Goal: Task Accomplishment & Management: Manage account settings

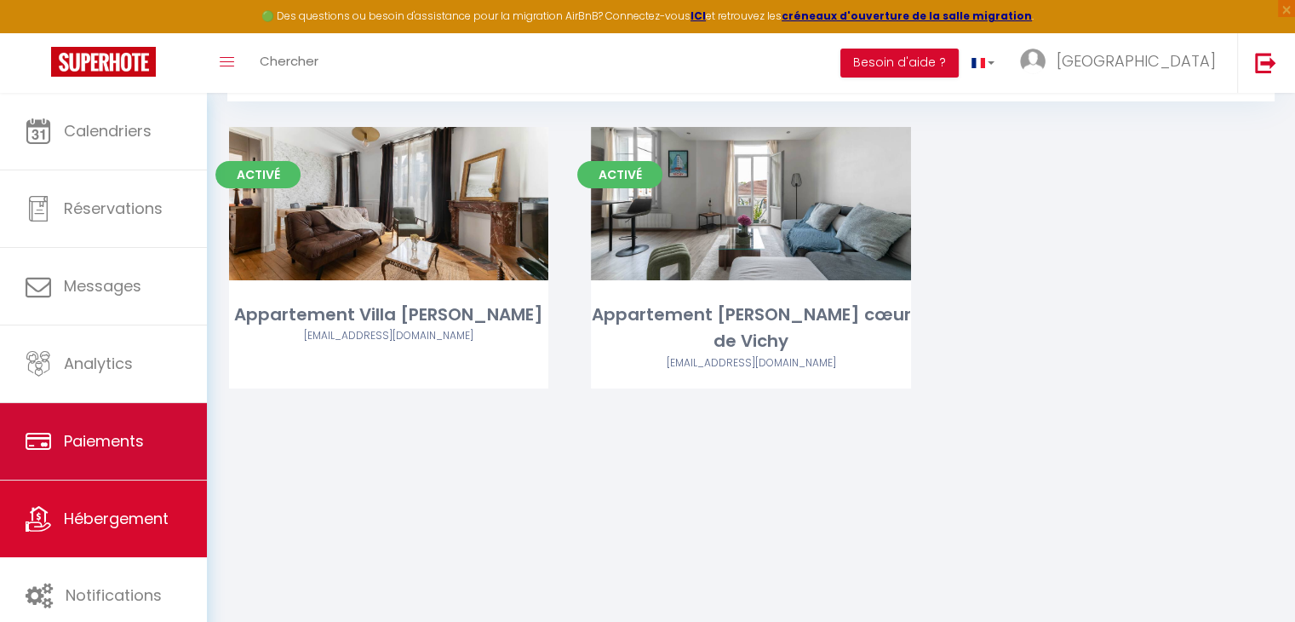
scroll to position [92, 0]
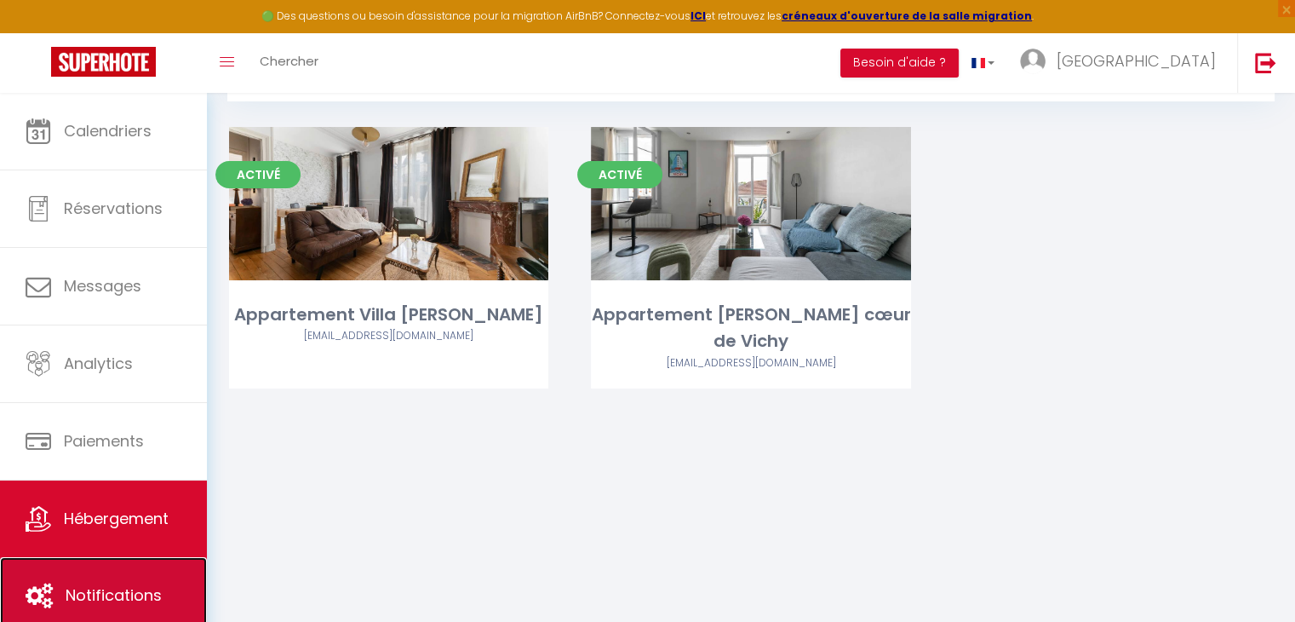
click at [123, 588] on span "Notifications" at bounding box center [114, 594] width 96 height 21
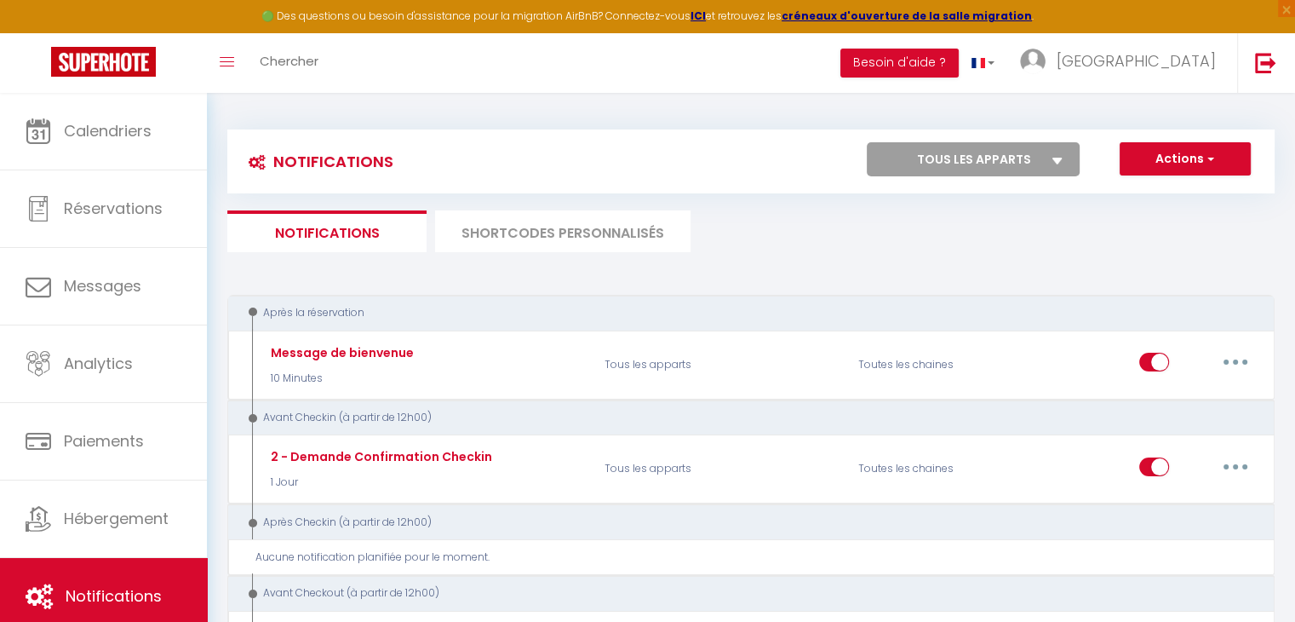
select select
checkbox input "false"
select select
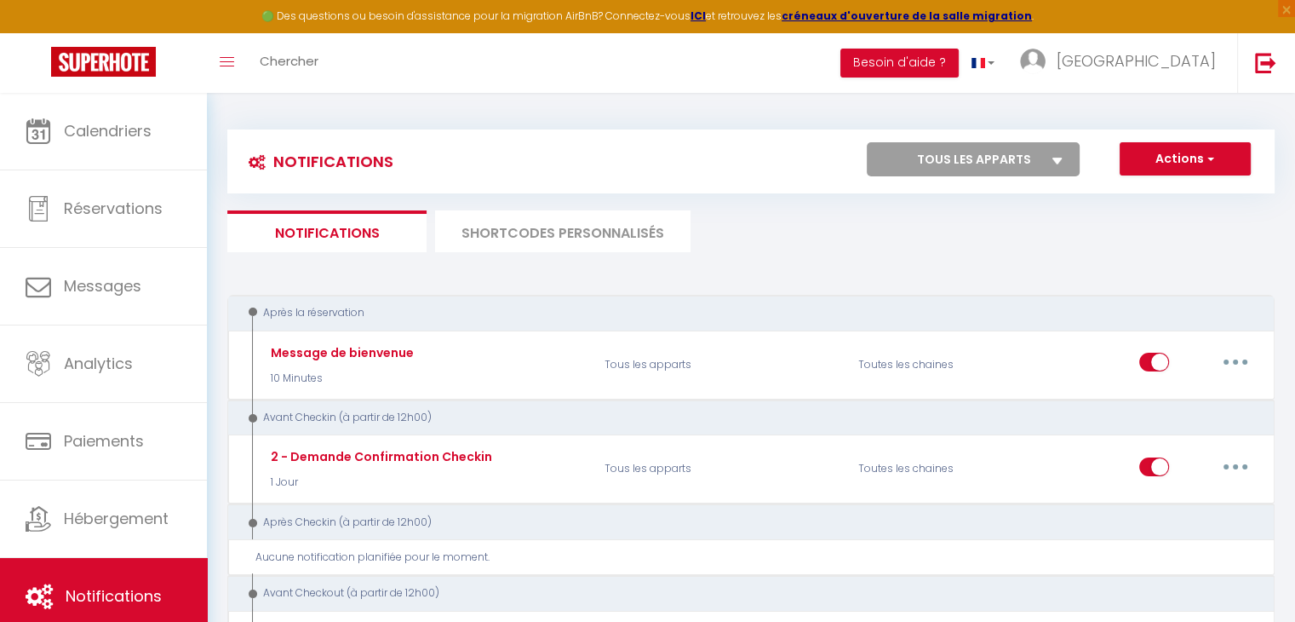
checkbox input "false"
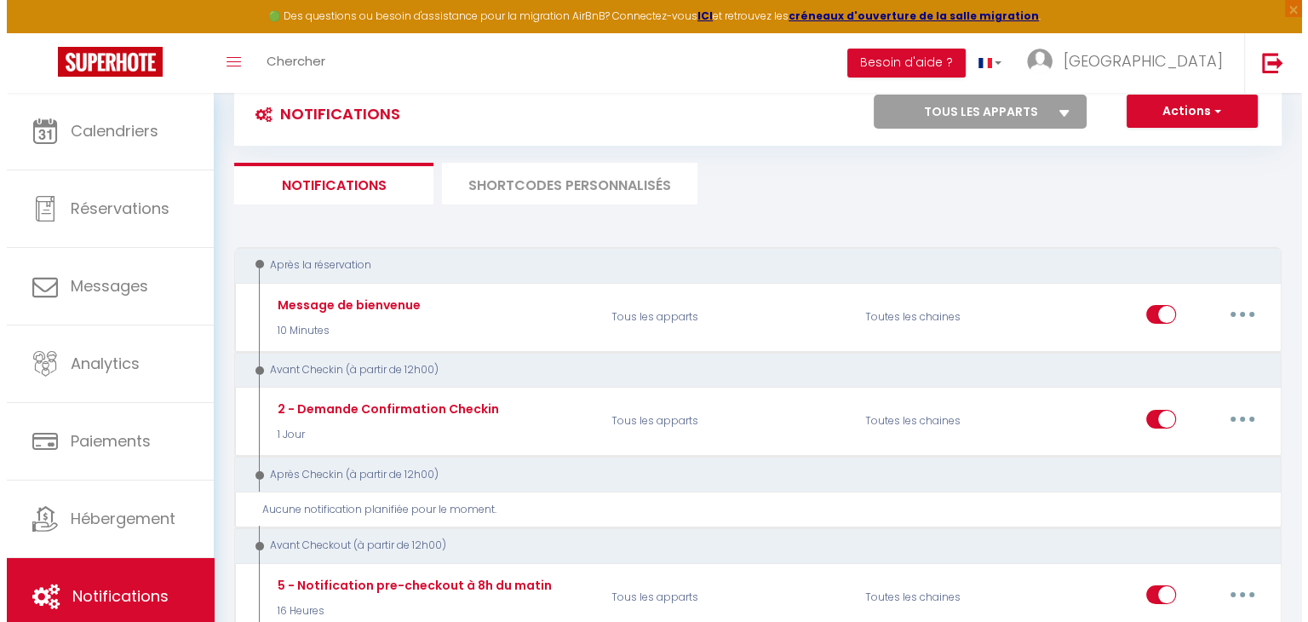
scroll to position [49, 0]
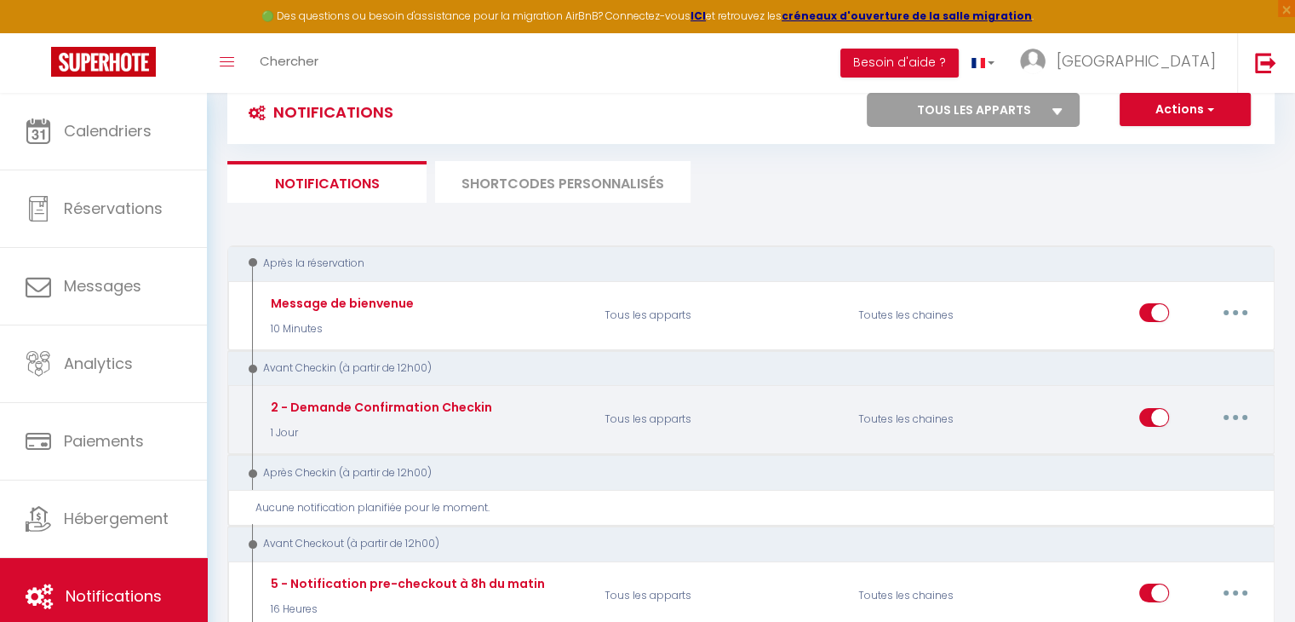
click at [447, 416] on div "2 - Demande Confirmation Checkin 1 Jour" at bounding box center [380, 419] width 226 height 43
click at [1233, 398] on div "Editer Dupliquer Tester Supprimer" at bounding box center [1200, 419] width 120 height 49
click at [1233, 410] on button "button" at bounding box center [1236, 417] width 48 height 27
click at [1184, 441] on link "Editer" at bounding box center [1192, 455] width 126 height 29
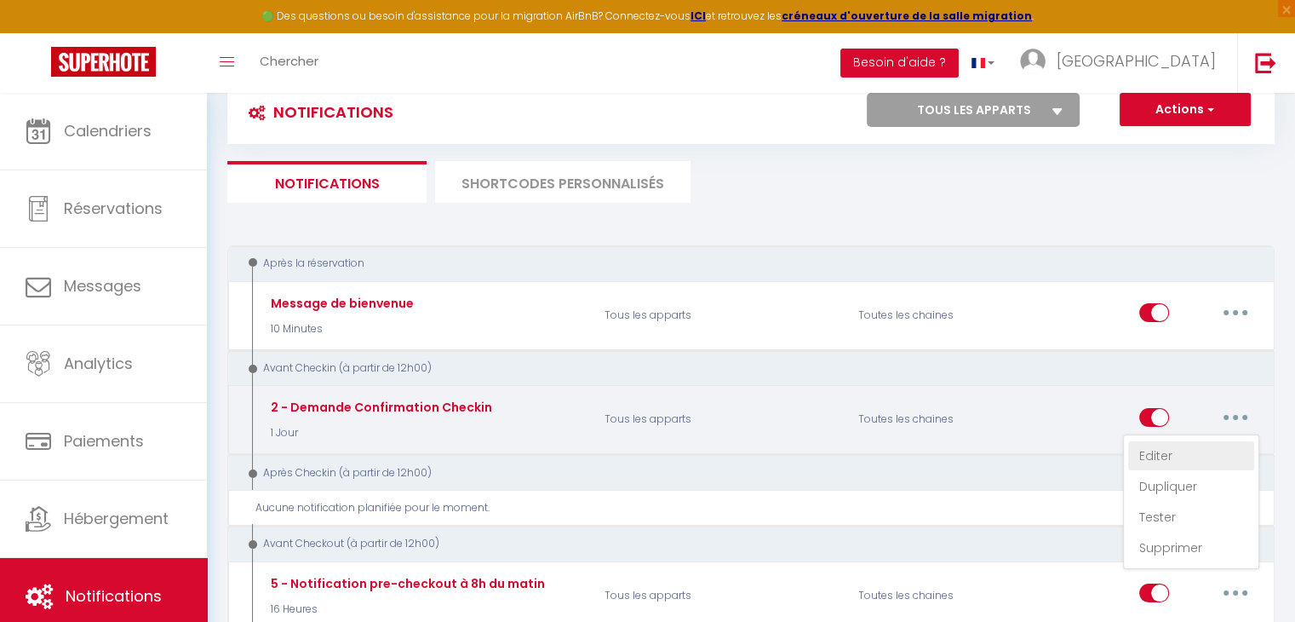
type input "2 - Demande Confirmation Checkin"
select select "1 Jour"
select select "if_booking_is_paid"
checkbox input "true"
checkbox input "false"
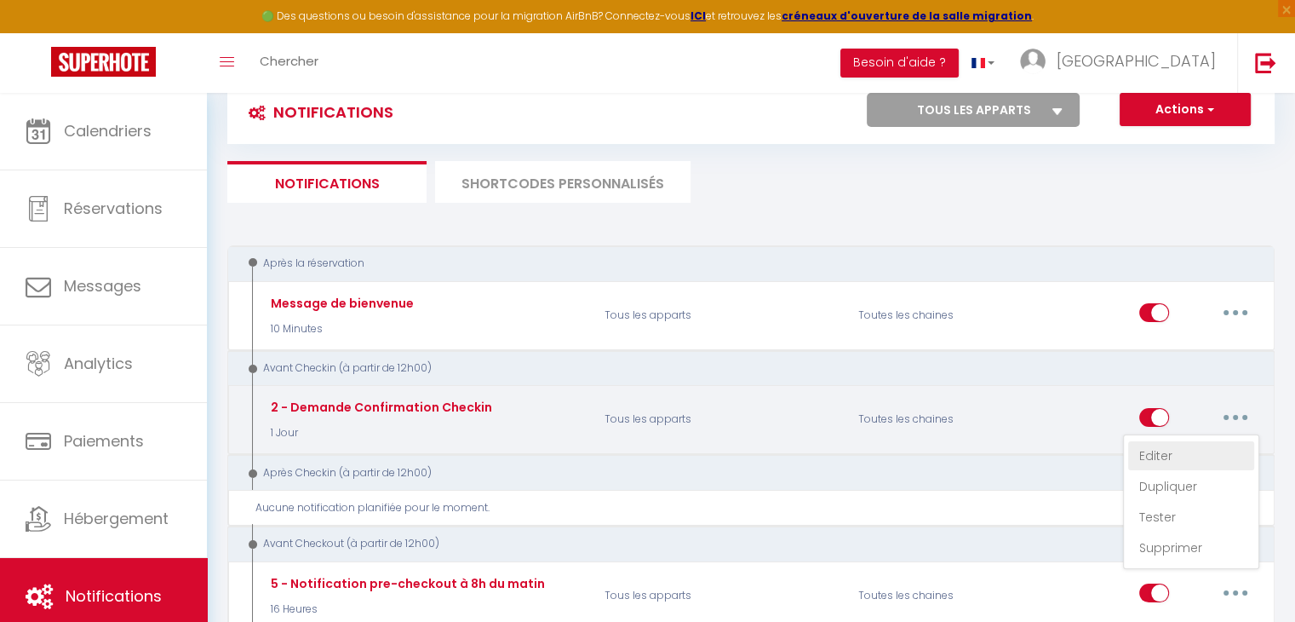
checkbox input "false"
radio input "true"
type input "Procédure pour le checkin"
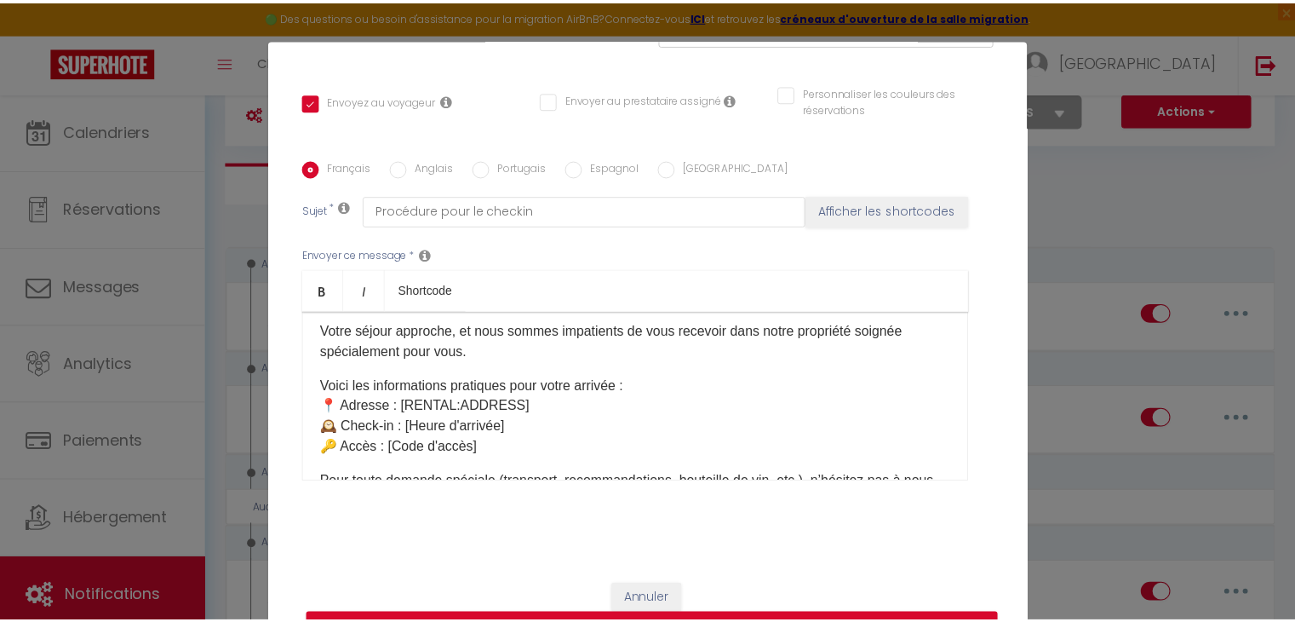
scroll to position [0, 0]
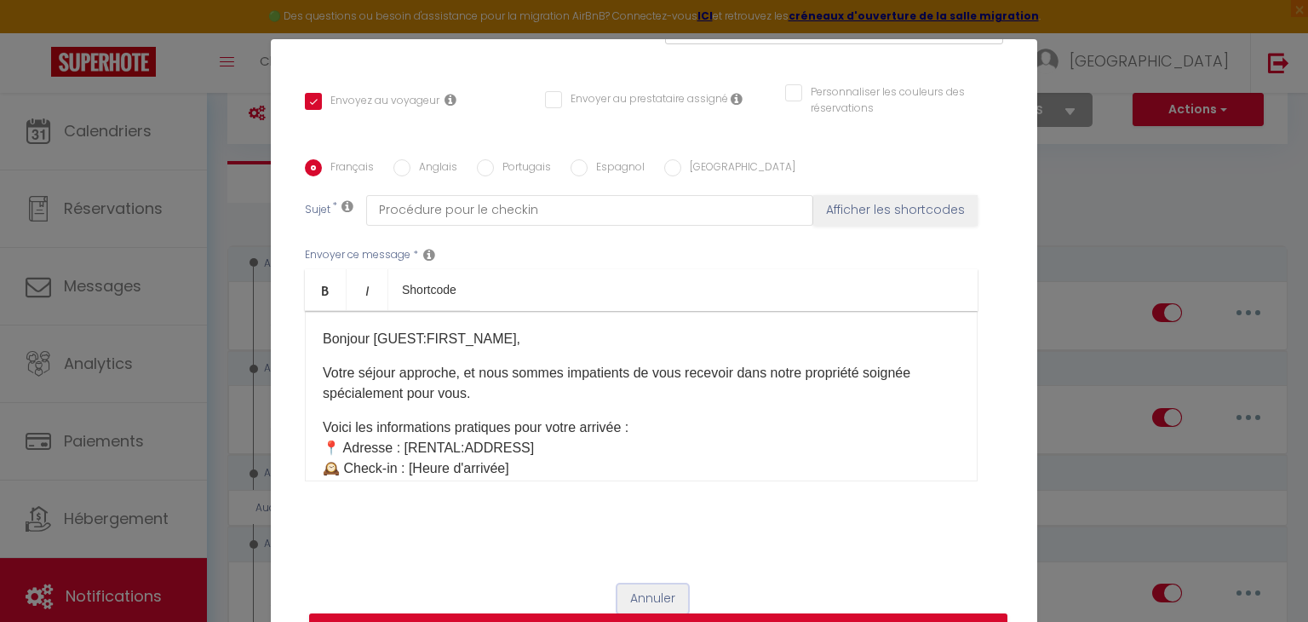
click at [647, 591] on button "Annuler" at bounding box center [652, 598] width 71 height 29
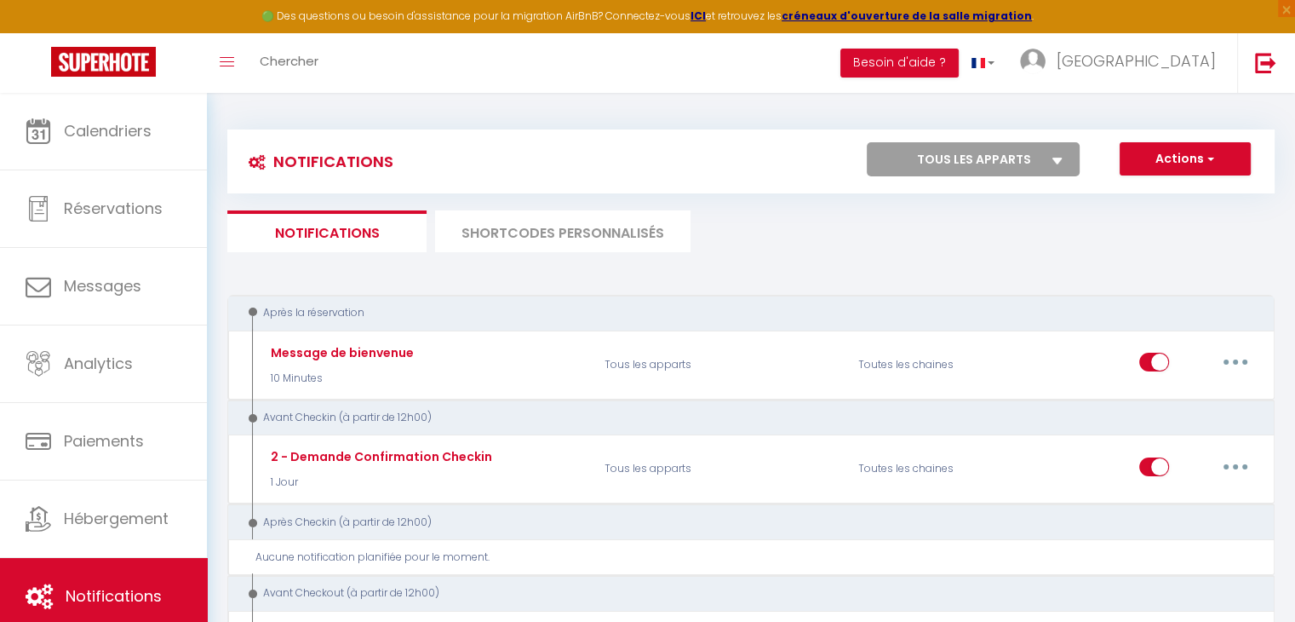
click at [562, 217] on li "SHORTCODES PERSONNALISÉS" at bounding box center [563, 231] width 256 height 42
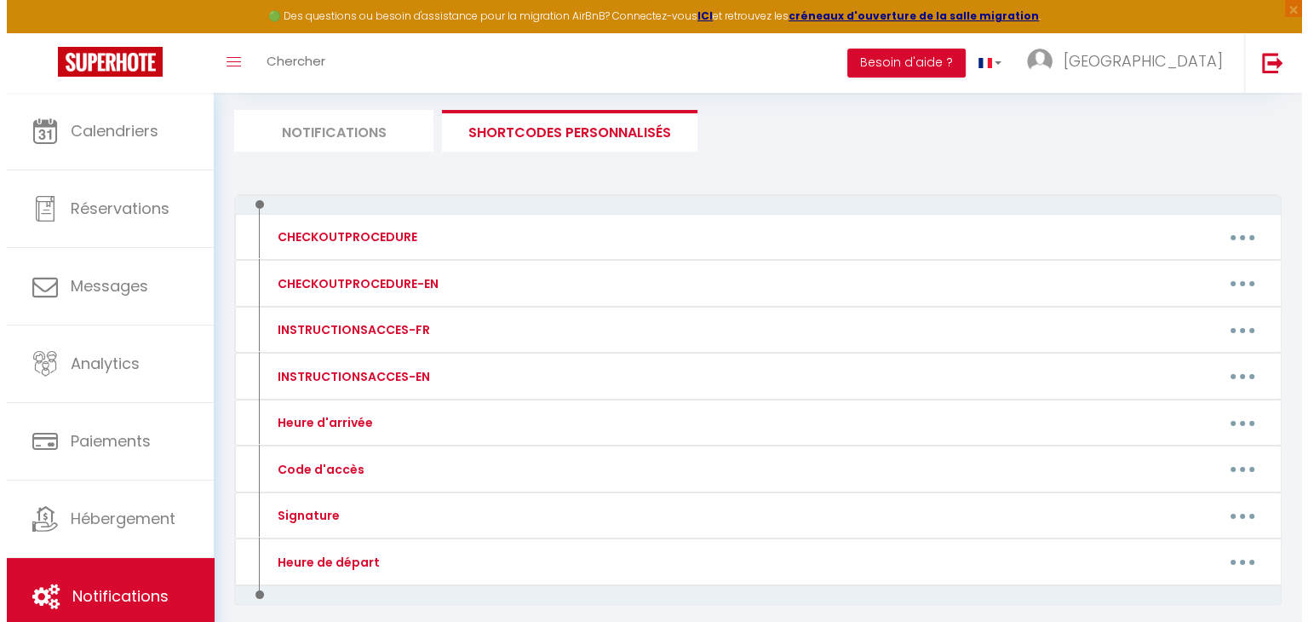
scroll to position [99, 0]
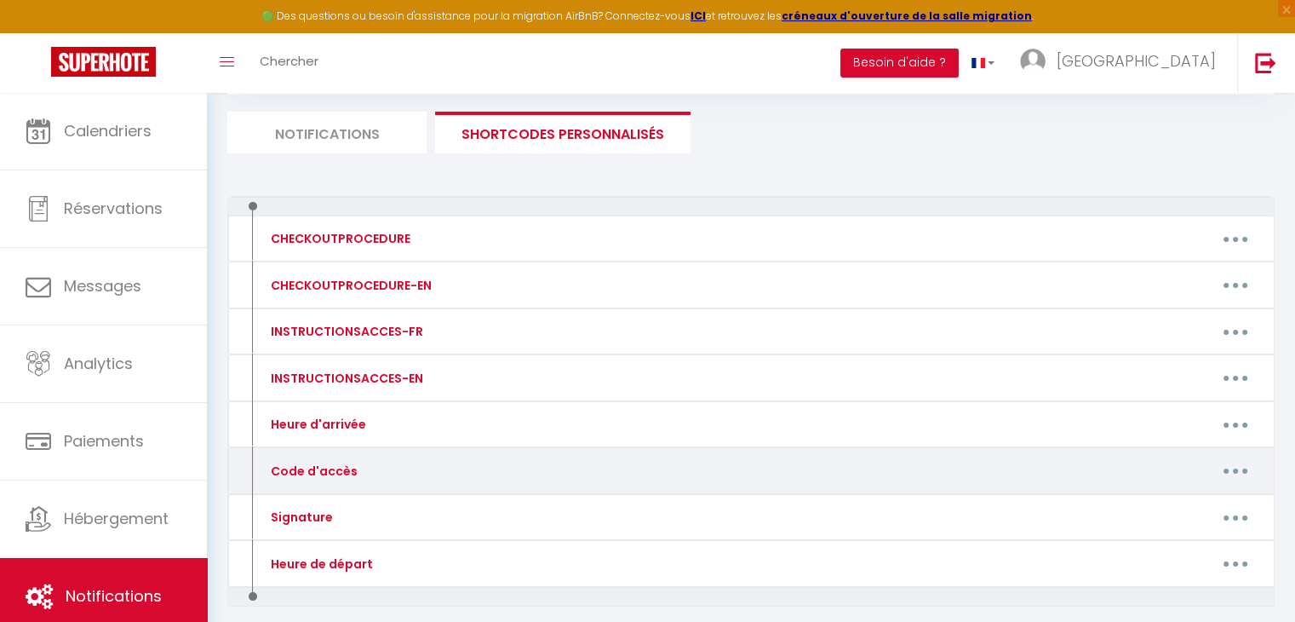
click at [332, 473] on div "Code d'accès" at bounding box center [312, 471] width 91 height 19
click at [1230, 462] on button "button" at bounding box center [1236, 470] width 48 height 27
click at [1182, 495] on link "Editer" at bounding box center [1192, 509] width 126 height 29
type input "Code d'accès"
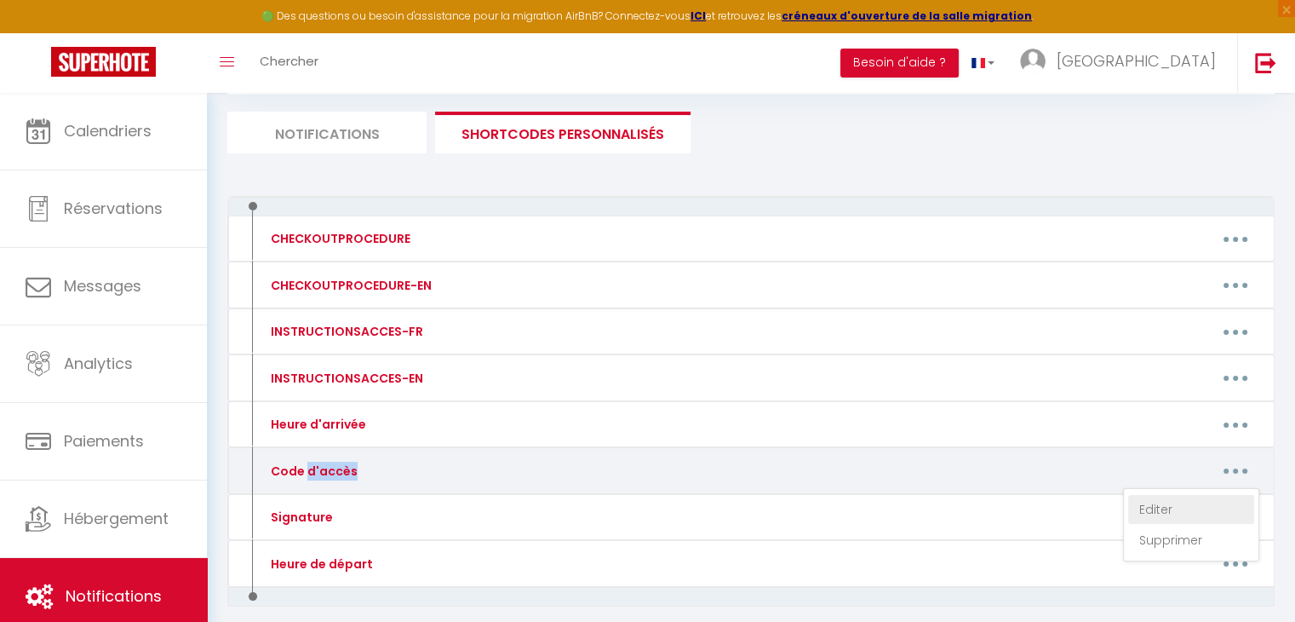
type textarea "Code d'accès"
type textarea "Le code de la porte de l'immeuble est le *3105, claquez bien la porte derrière …"
type textarea "La boite à clefs se trouve dans la boite aux lettres la plus haute. Soulevez le…"
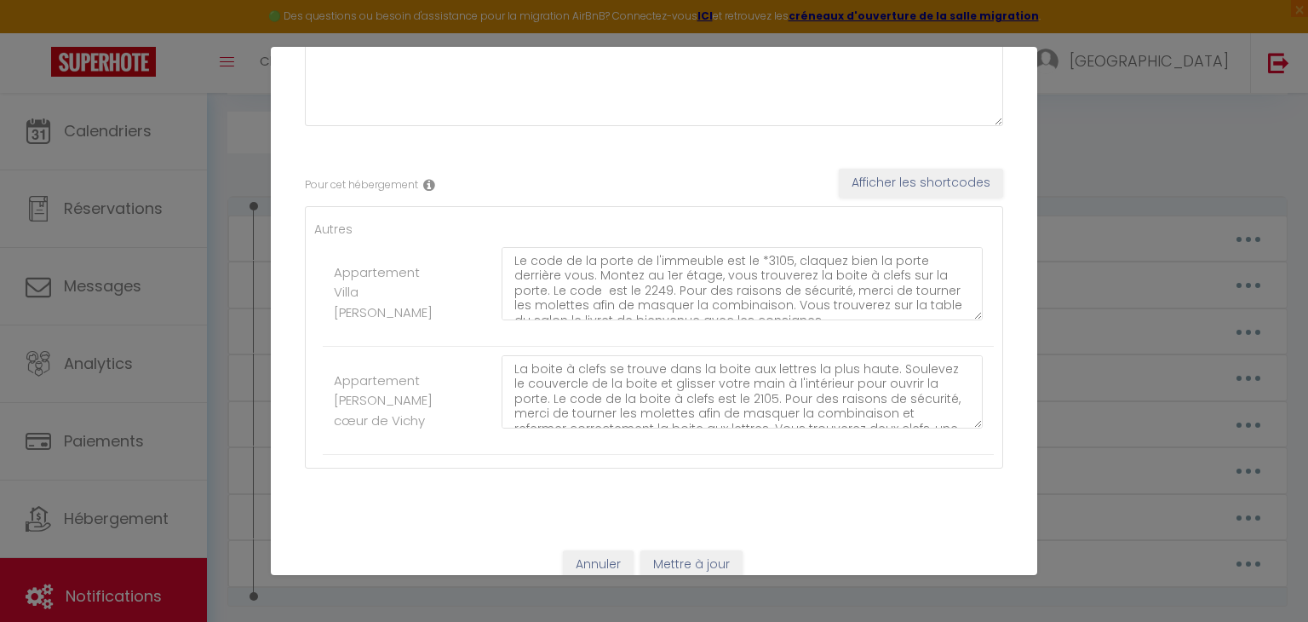
scroll to position [189, 0]
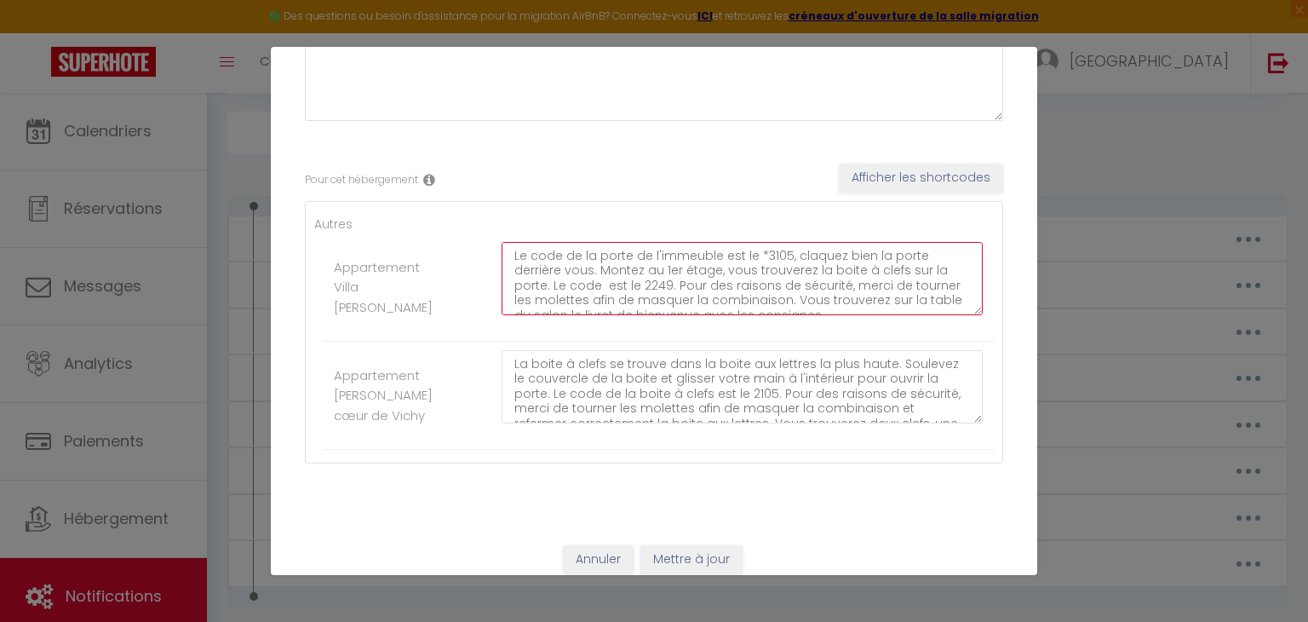
click at [778, 256] on textarea "Le code de la porte de l'immeuble est le *3105, claquez bien la porte derrière …" at bounding box center [742, 278] width 481 height 73
click at [661, 266] on textarea "Le code de la porte de l'immeuble est le *3105, claquez bien la porte derrière …" at bounding box center [742, 278] width 481 height 73
click at [837, 306] on textarea "Le code de la porte de l'immeuble est le *3105, claquez bien la porte derrière …" at bounding box center [742, 278] width 481 height 73
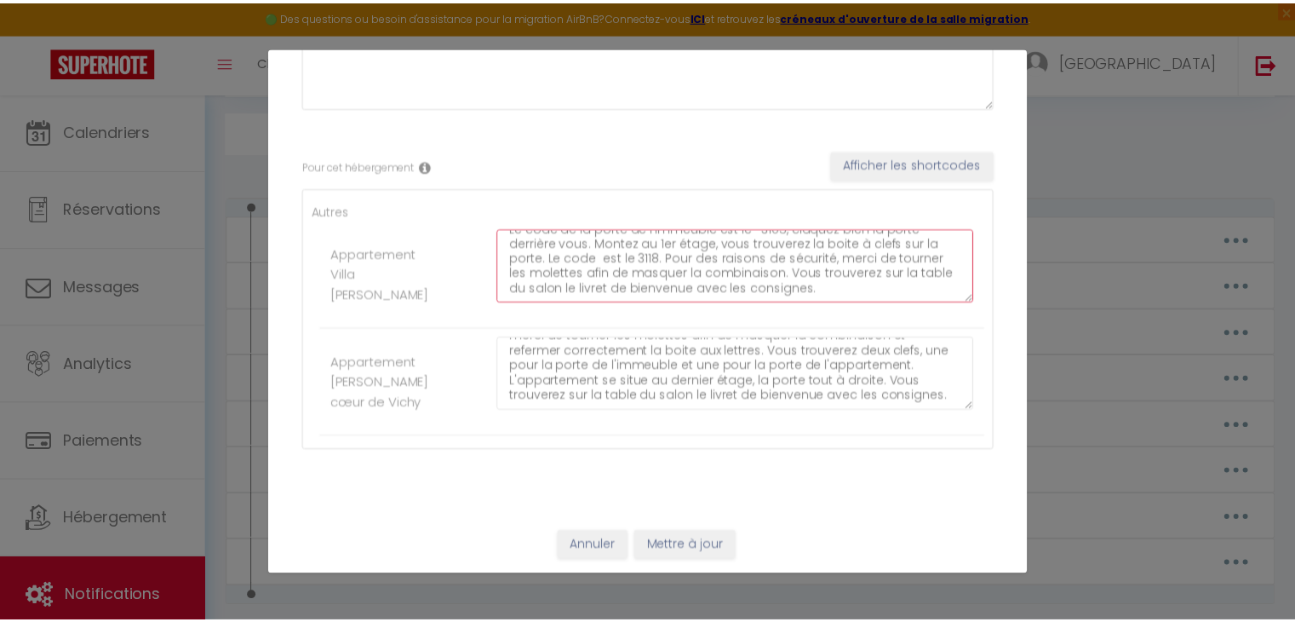
scroll to position [0, 0]
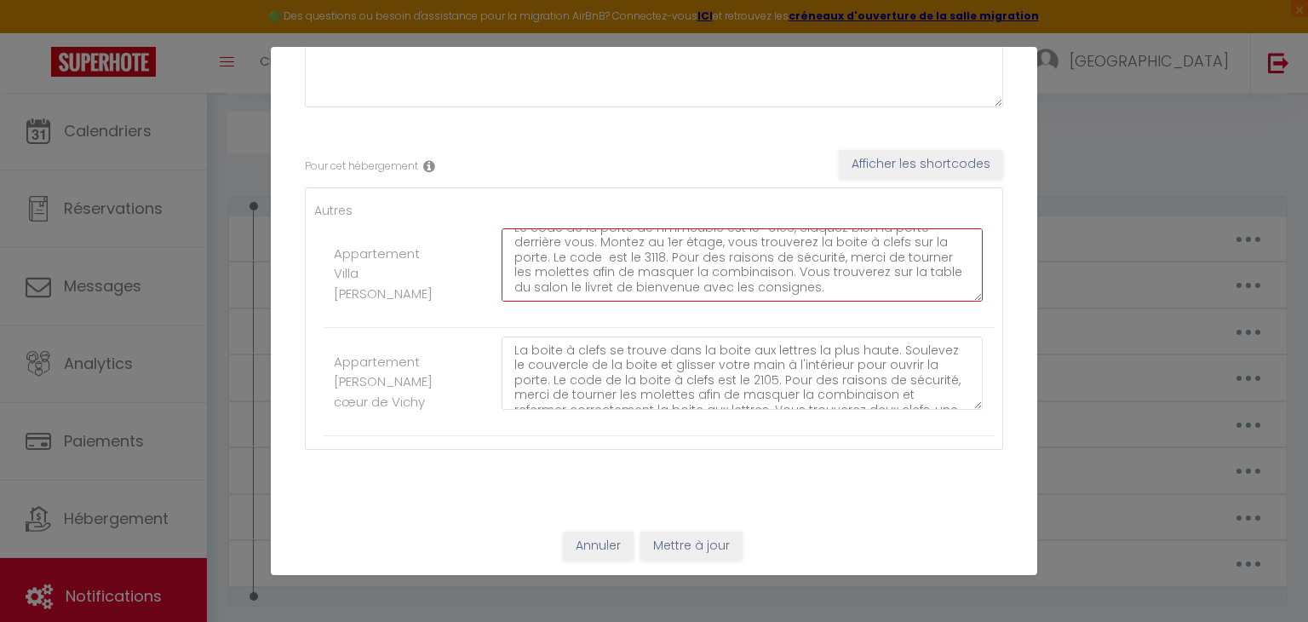
type textarea "Le code de la porte de l'immeuble est le *3105, claquez bien la porte derrière …"
click at [700, 554] on button "Mettre à jour" at bounding box center [691, 545] width 102 height 29
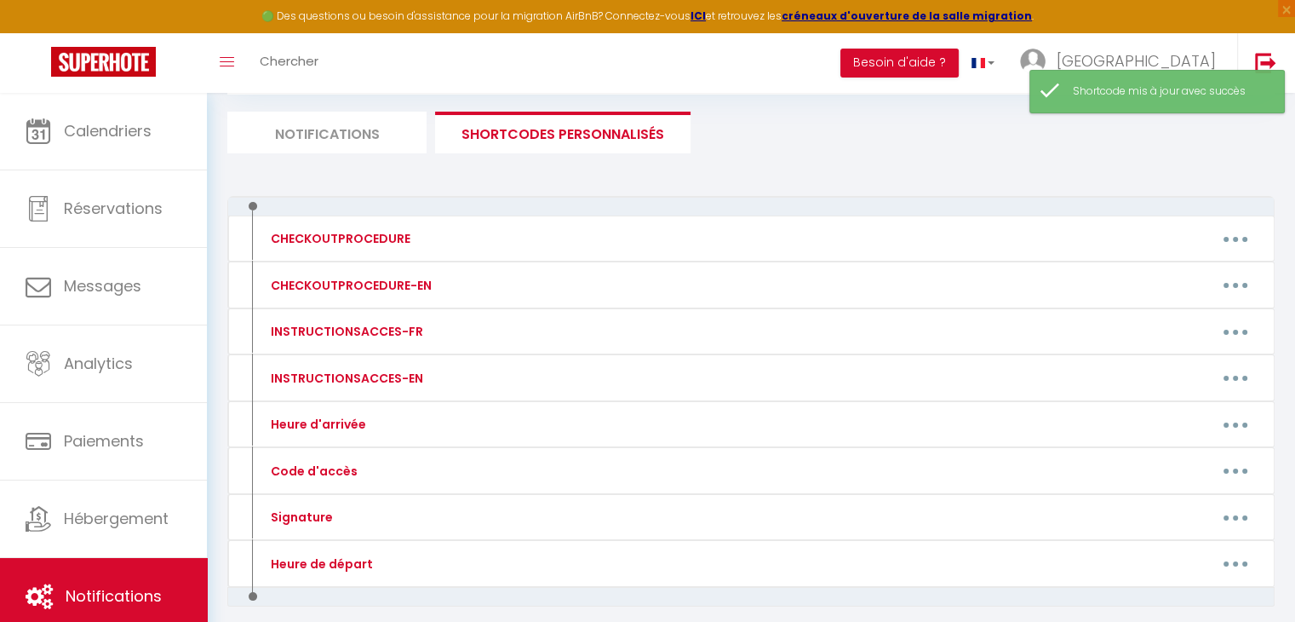
scroll to position [172, 0]
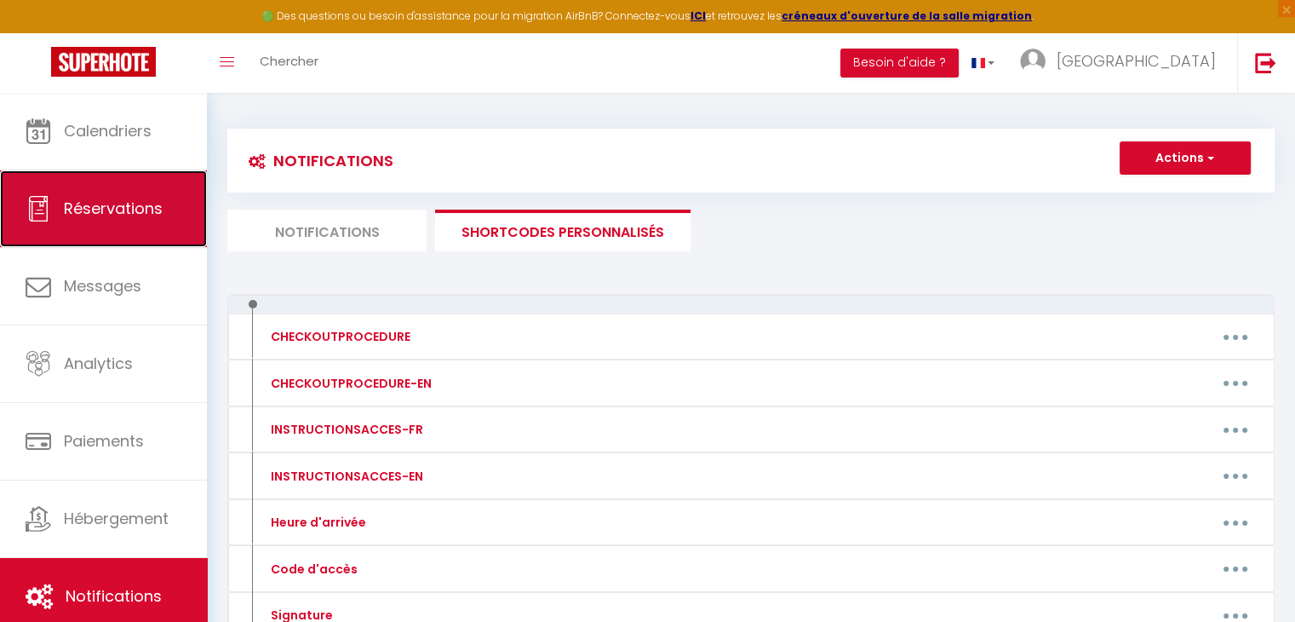
click at [153, 187] on link "Réservations" at bounding box center [103, 208] width 207 height 77
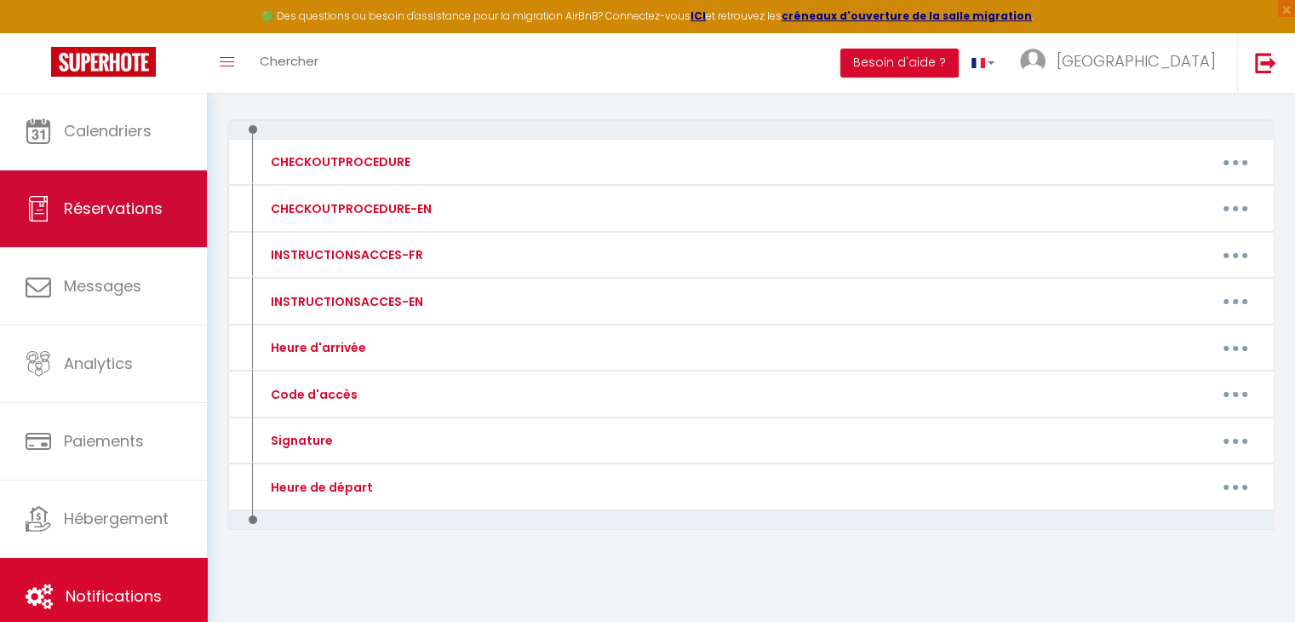
select select "not_cancelled"
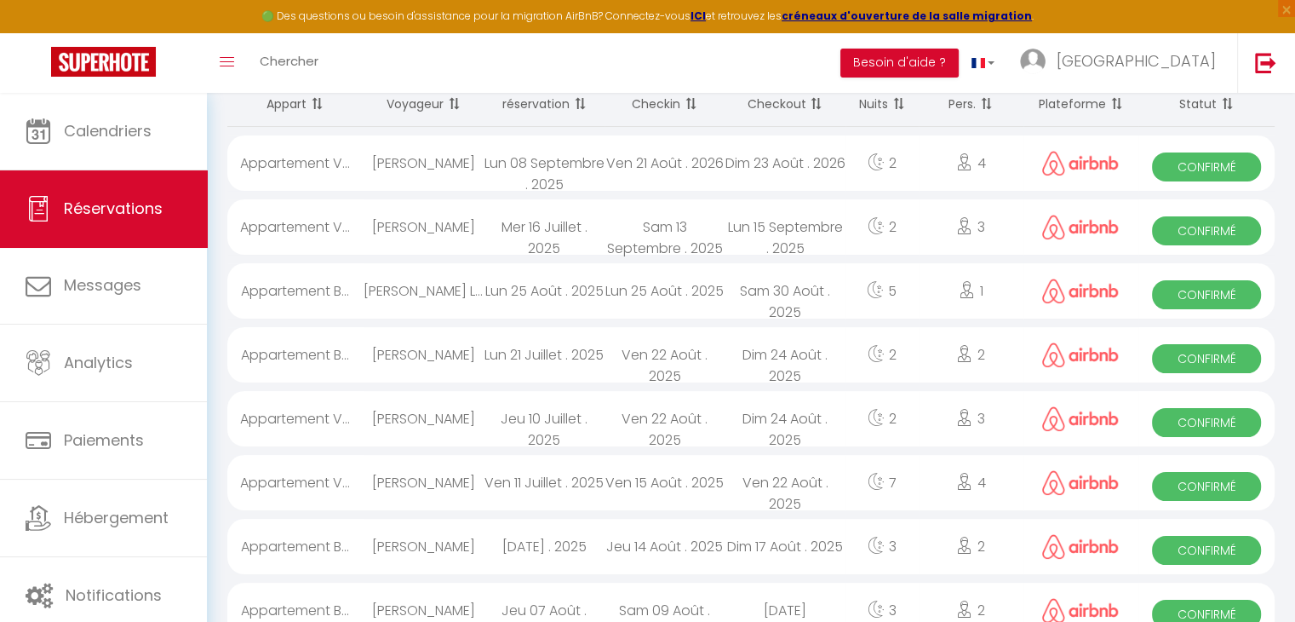
scroll to position [94, 0]
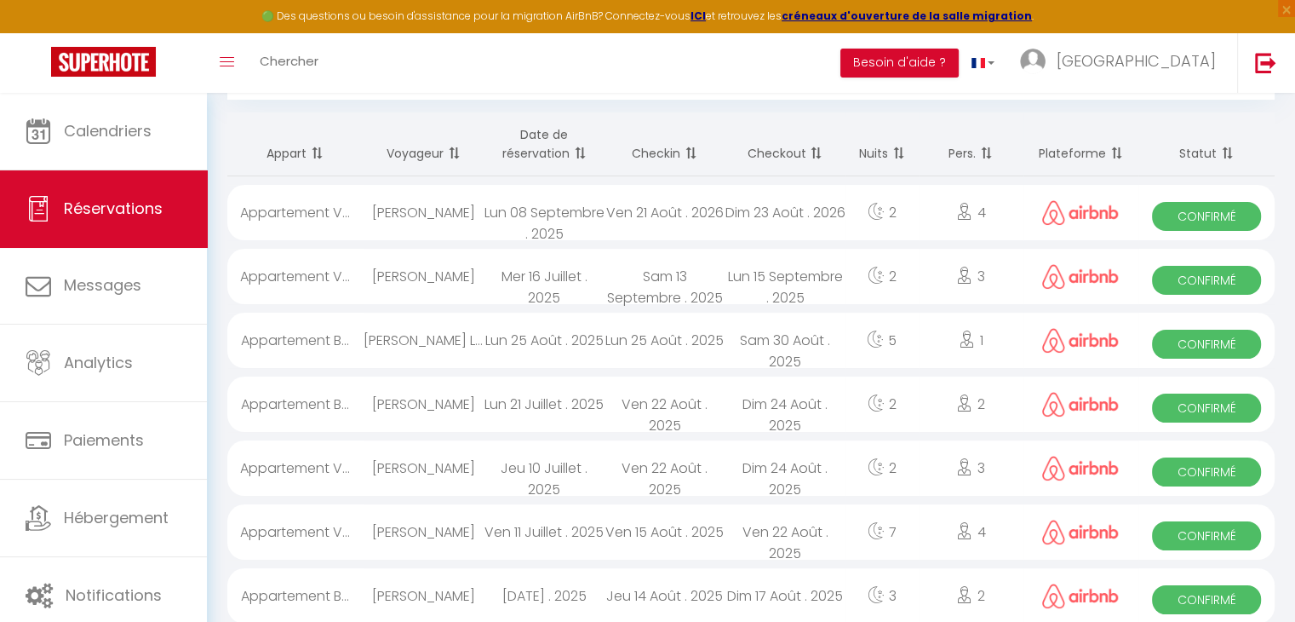
click at [567, 270] on div "Mer 16 Juillet . 2025" at bounding box center [544, 276] width 120 height 55
select select "OK"
select select "0"
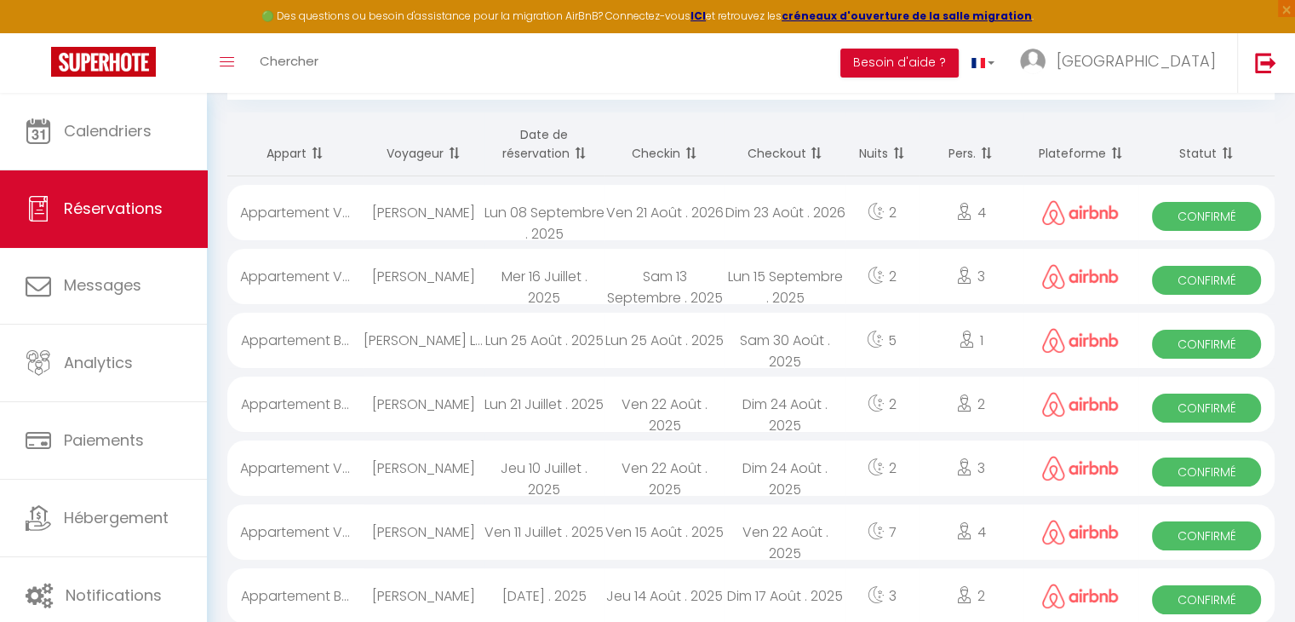
select select "1"
select select
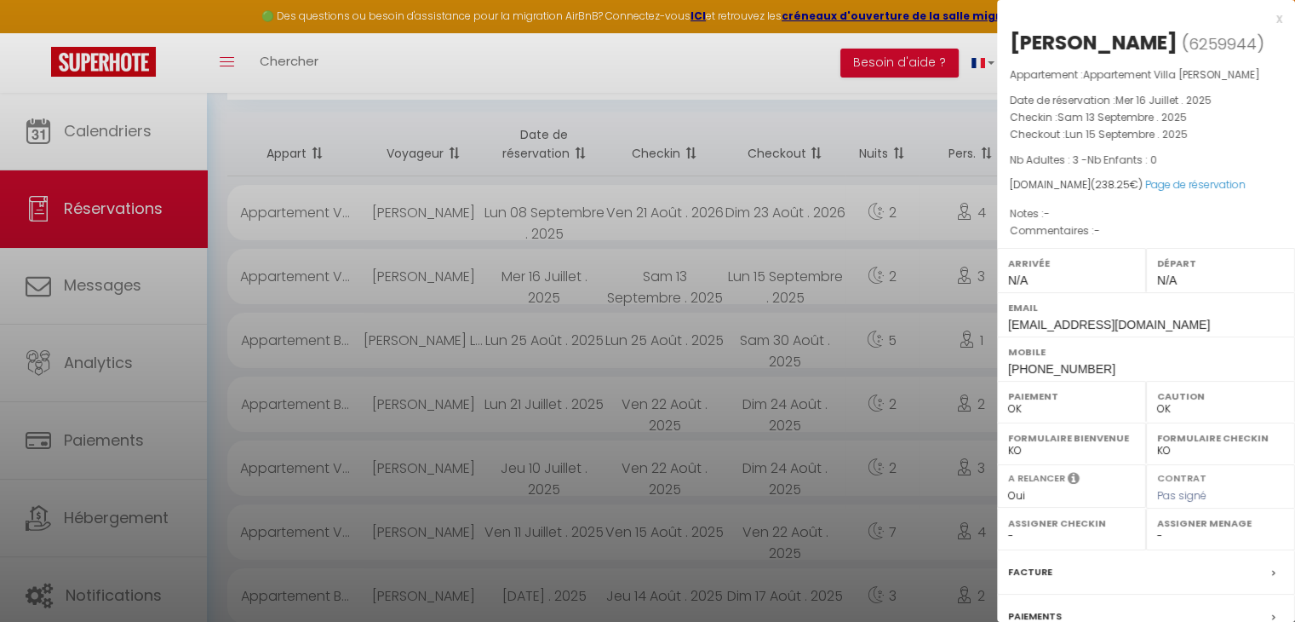
click at [1194, 38] on span "6259944" at bounding box center [1223, 43] width 68 height 21
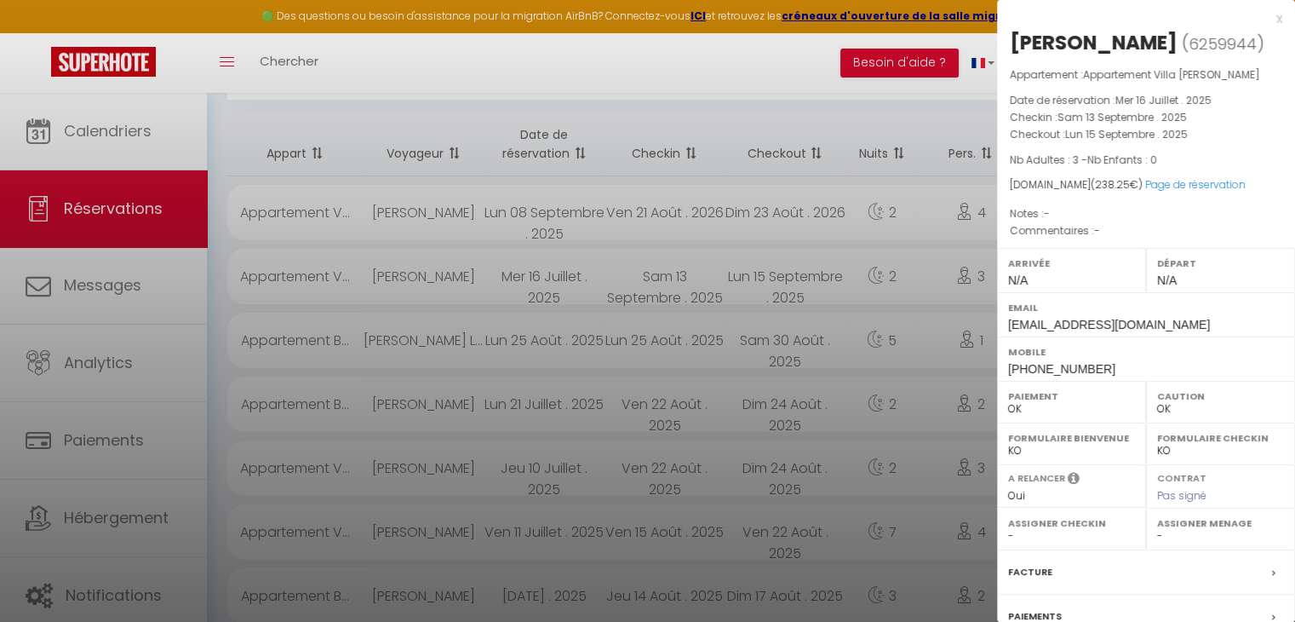
click at [354, 278] on div at bounding box center [647, 311] width 1295 height 622
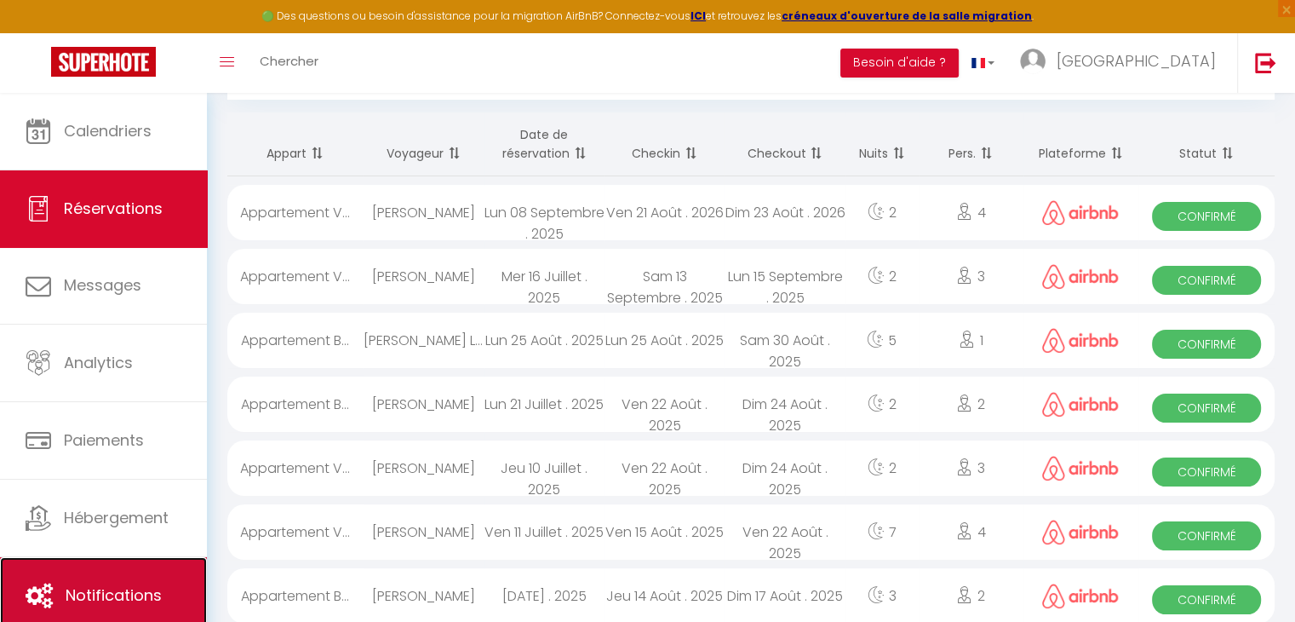
click at [85, 565] on link "Notifications" at bounding box center [103, 595] width 207 height 77
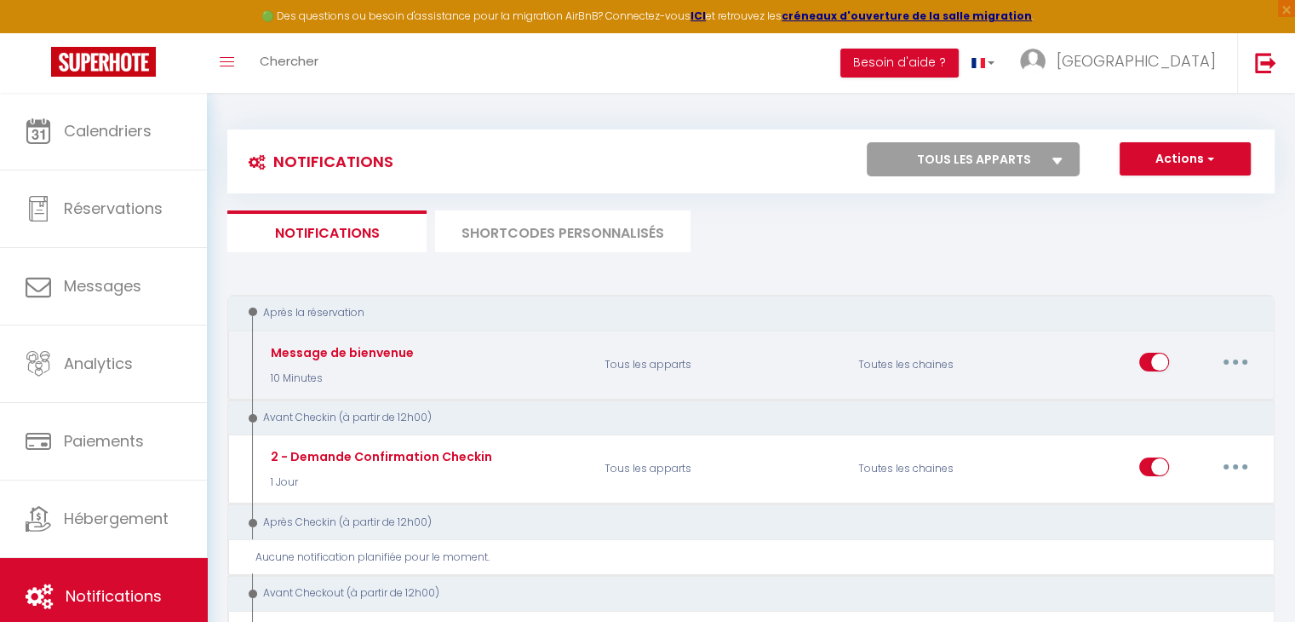
click at [1226, 360] on button "button" at bounding box center [1236, 361] width 48 height 27
click at [1173, 399] on link "Editer" at bounding box center [1192, 401] width 126 height 29
type input "Message de bienvenue"
select select "10 Minutes"
select select "if_booking_is_paid"
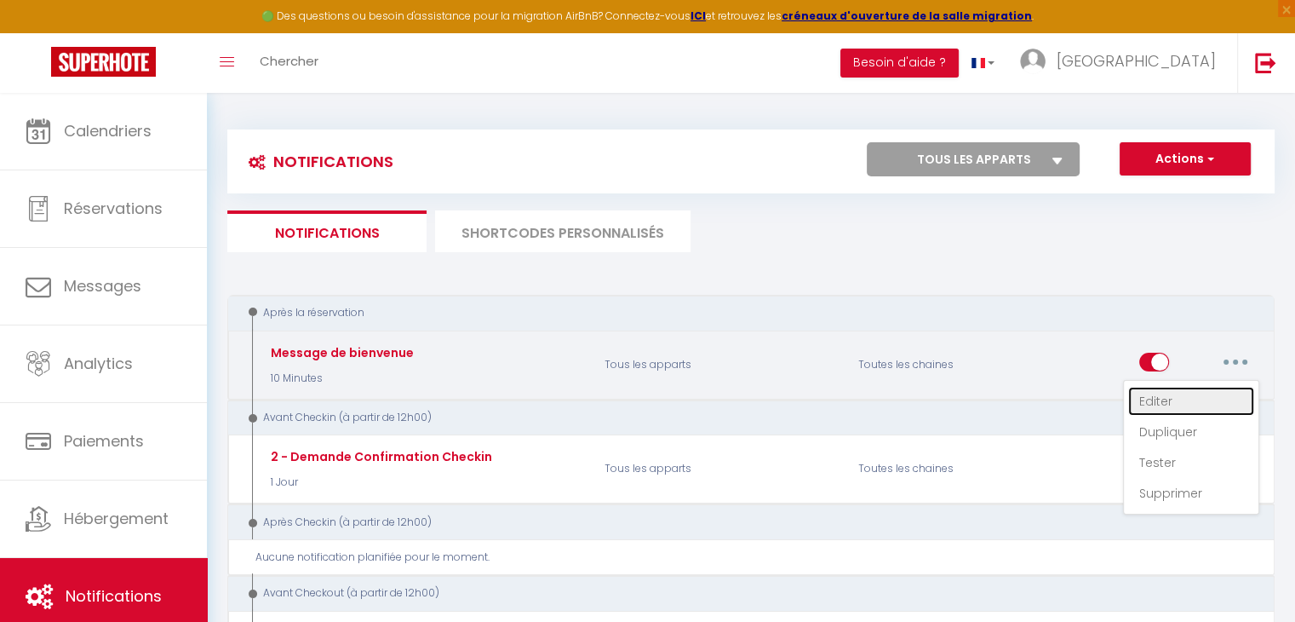
checkbox input "true"
checkbox input "false"
radio input "true"
type input "Bienvenue [GUEST:FIRST_NAME] à [RENTAL:NAME]"
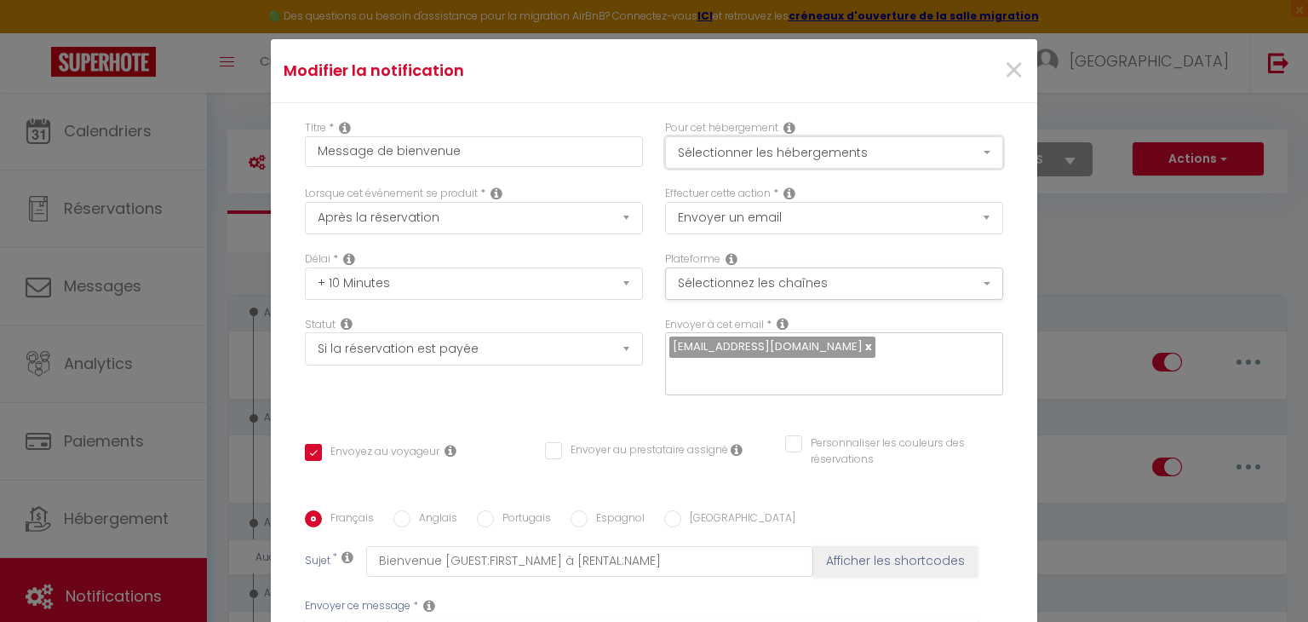
click at [933, 146] on button "Sélectionner les hébergements" at bounding box center [834, 152] width 338 height 32
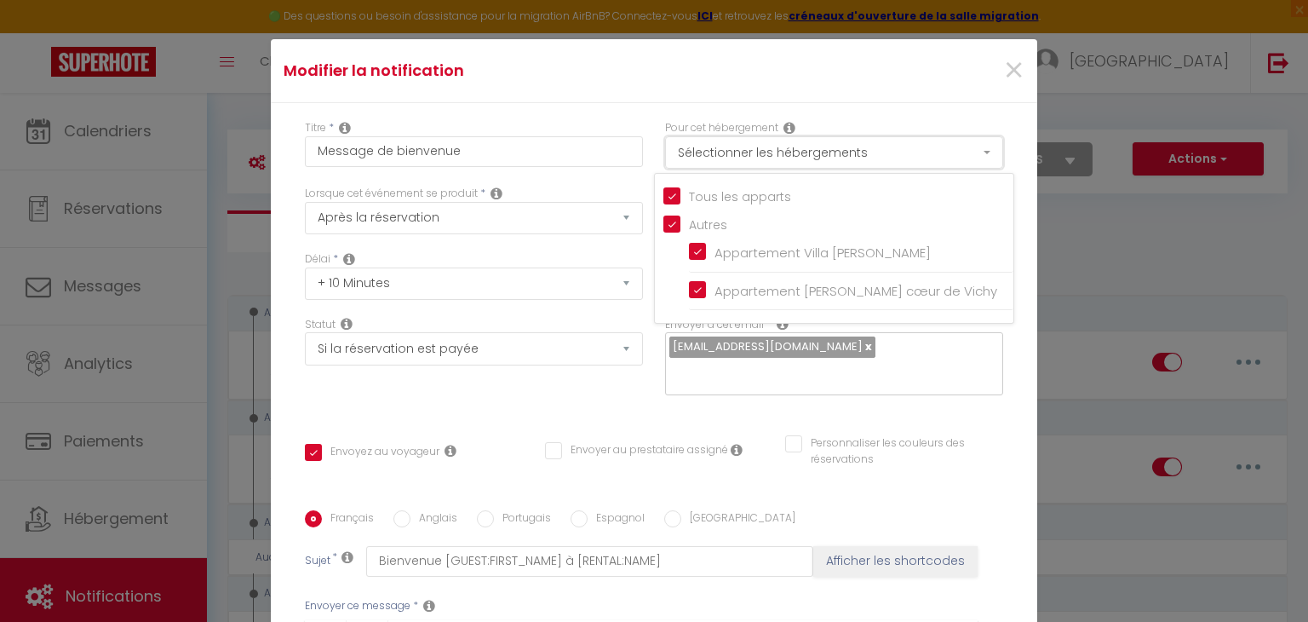
click at [933, 146] on button "Sélectionner les hébergements" at bounding box center [834, 152] width 338 height 32
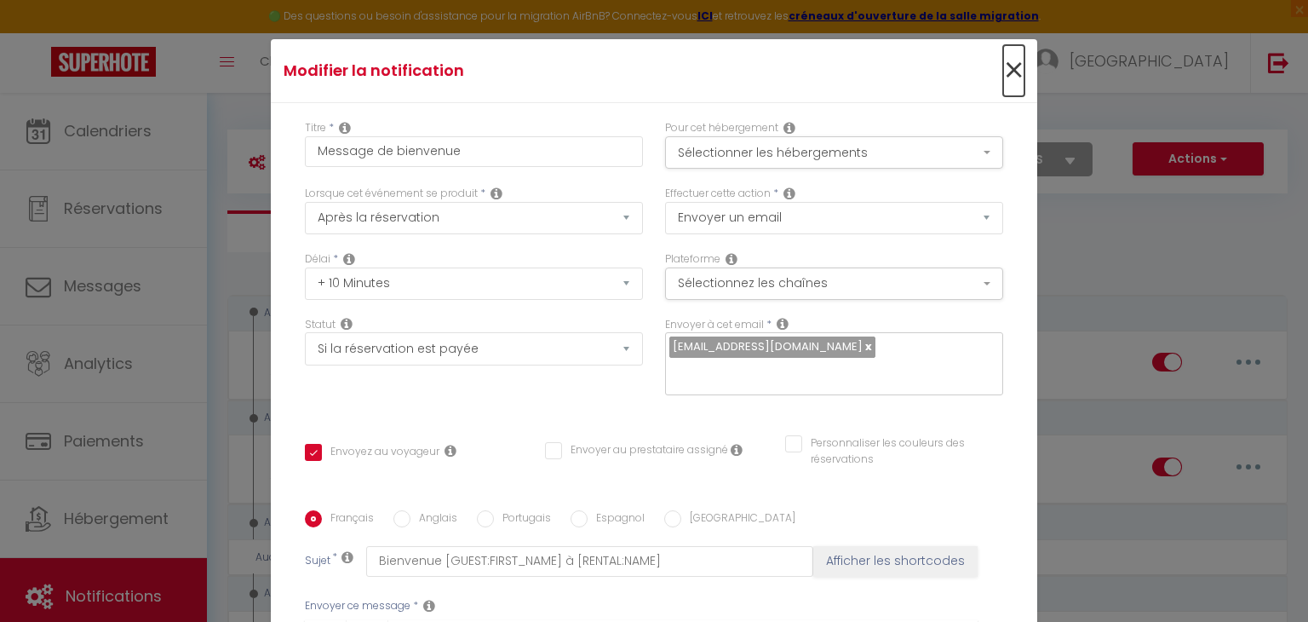
click at [1003, 59] on span "×" at bounding box center [1013, 70] width 21 height 51
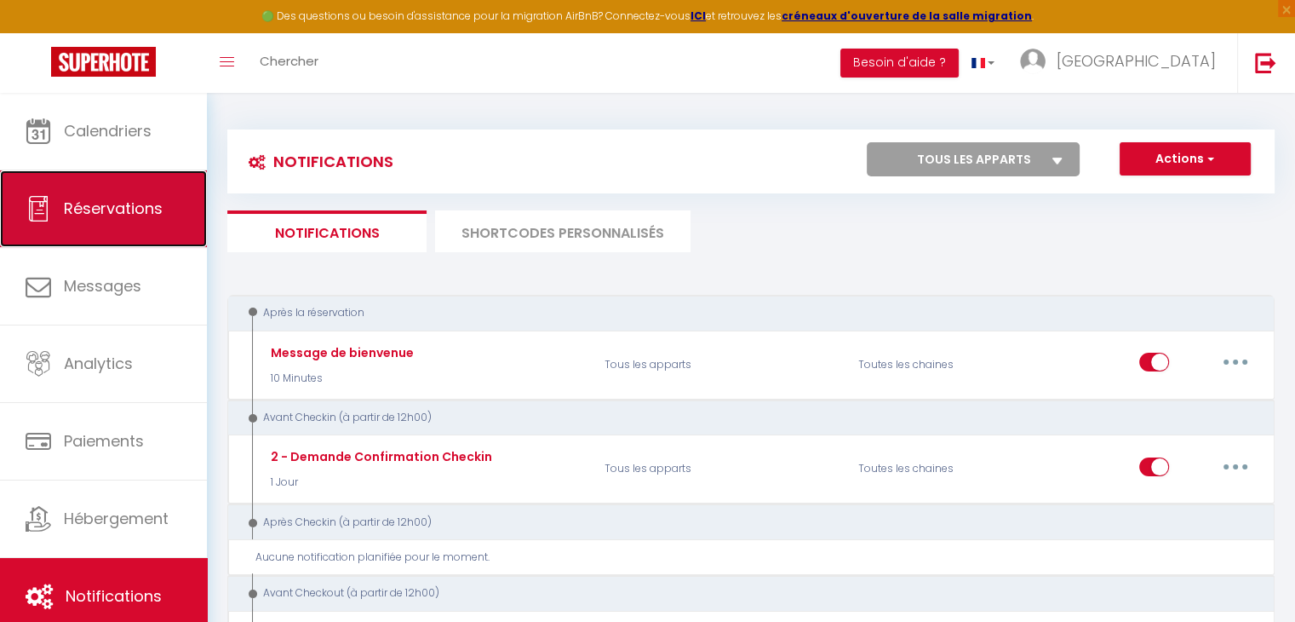
click at [133, 187] on link "Réservations" at bounding box center [103, 208] width 207 height 77
